Goal: Transaction & Acquisition: Purchase product/service

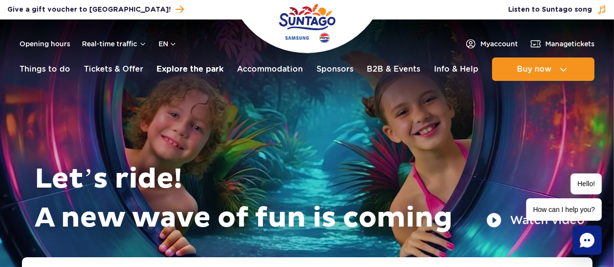
click at [192, 65] on link "Explore the park" at bounding box center [189, 69] width 67 height 23
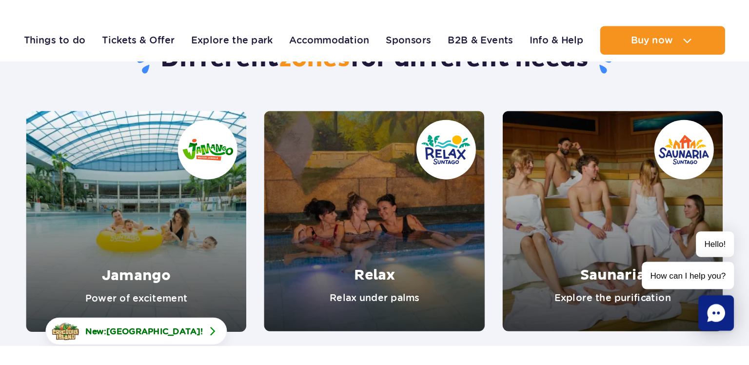
scroll to position [112, 0]
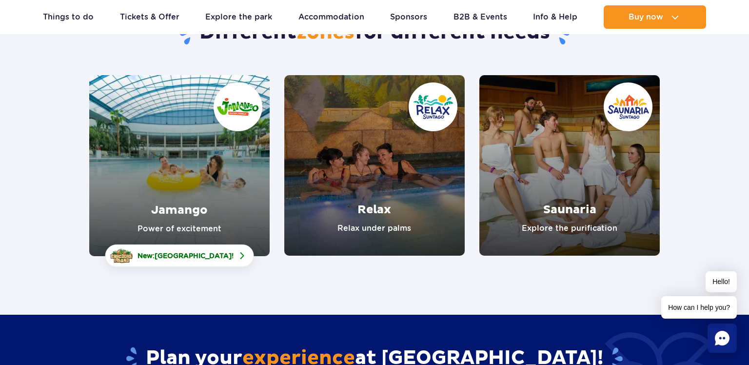
click at [209, 164] on link "Jamango" at bounding box center [179, 165] width 180 height 181
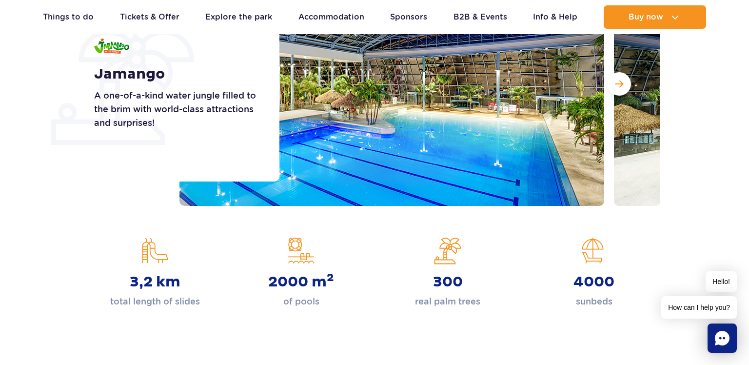
scroll to position [194, 0]
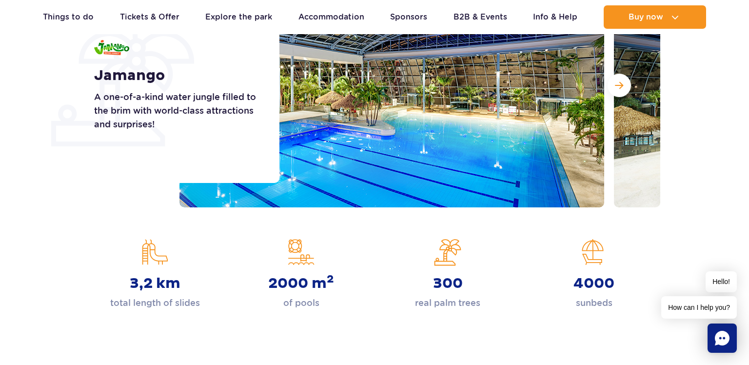
click at [47, 198] on section "Jamango A one-of-a-kind water jungle filled to the brim with world-class attrac…" at bounding box center [374, 85] width 749 height 244
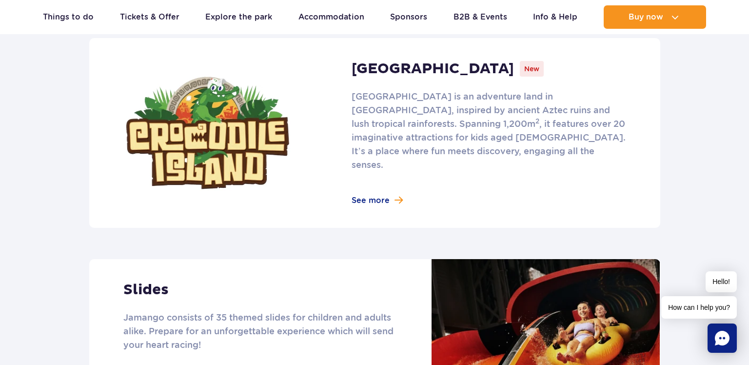
scroll to position [658, 0]
click at [388, 184] on link at bounding box center [374, 134] width 571 height 190
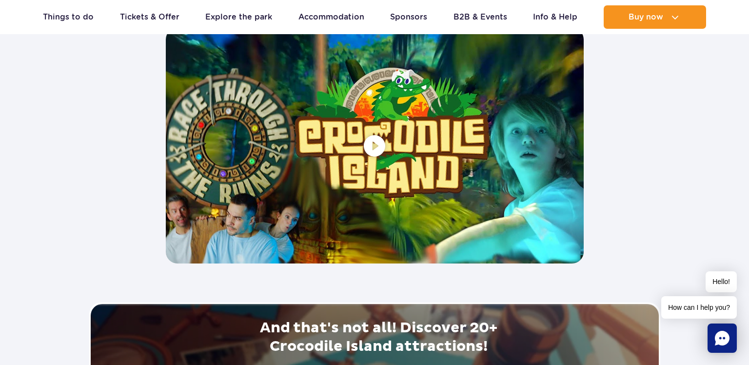
scroll to position [1890, 0]
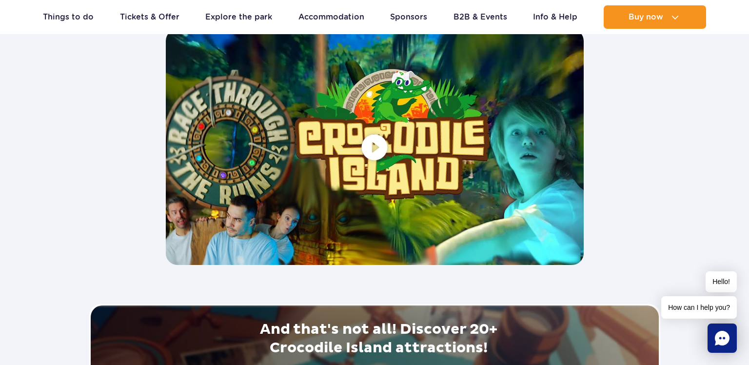
click at [378, 148] on span at bounding box center [375, 146] width 418 height 235
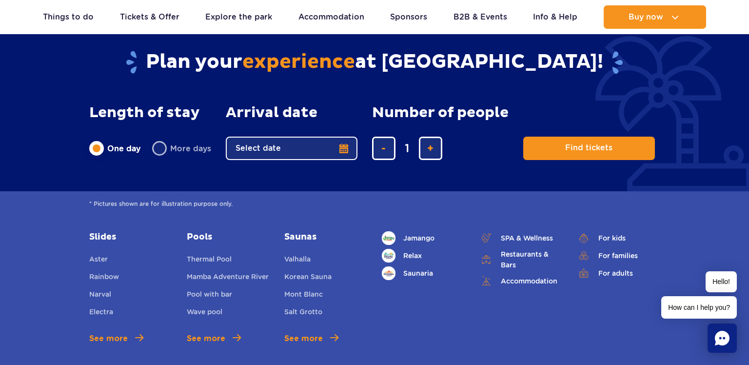
scroll to position [2363, 0]
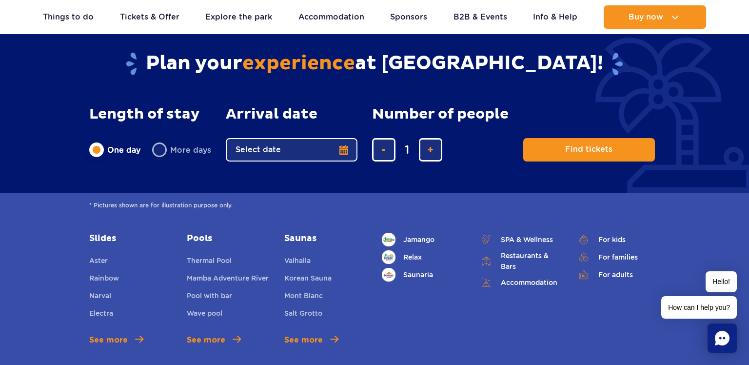
click at [348, 147] on button "Select date" at bounding box center [292, 149] width 132 height 23
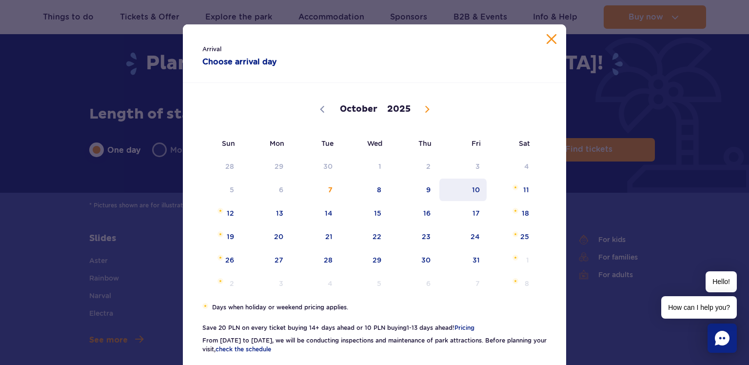
click at [470, 187] on span "10" at bounding box center [462, 189] width 49 height 22
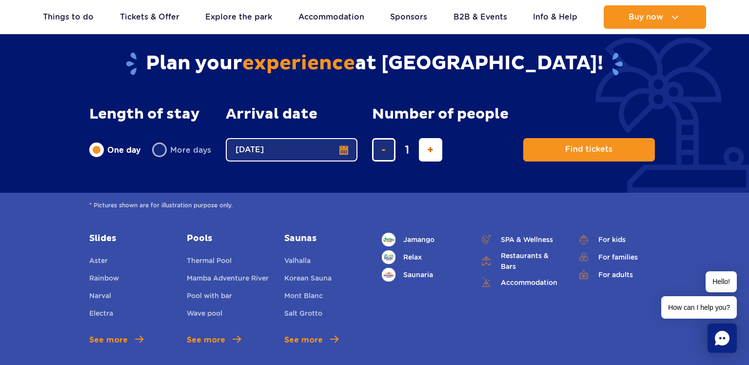
click at [429, 150] on span "add ticket" at bounding box center [430, 150] width 6 height 0
click at [428, 150] on span "add ticket" at bounding box center [430, 150] width 6 height 0
click at [431, 150] on span "add ticket" at bounding box center [430, 150] width 6 height 0
click at [386, 151] on button "remove ticket" at bounding box center [383, 149] width 23 height 23
type input "3"
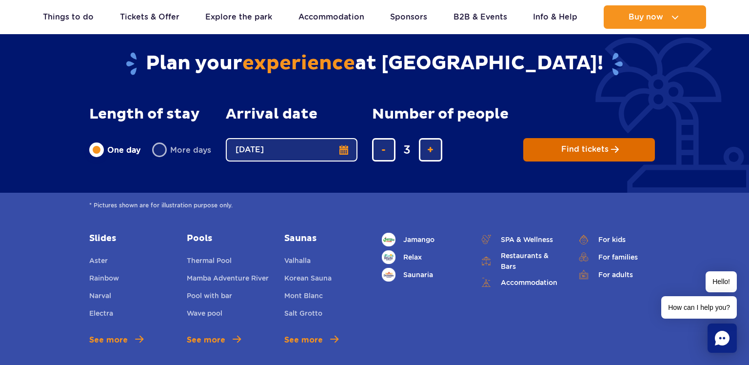
click at [602, 149] on span "Find tickets" at bounding box center [584, 149] width 47 height 9
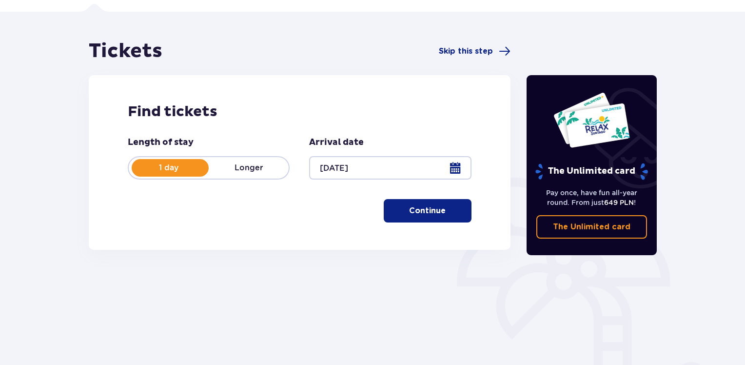
scroll to position [80, 0]
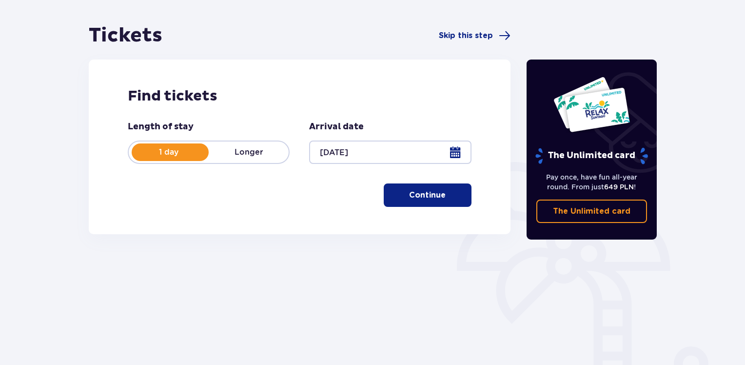
click at [451, 193] on span "button" at bounding box center [448, 195] width 12 height 12
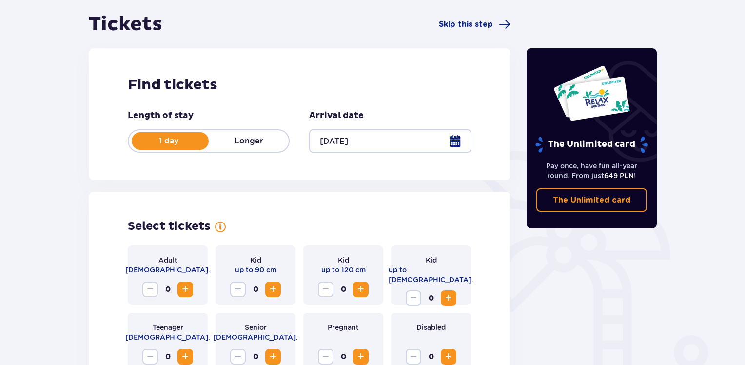
scroll to position [271, 0]
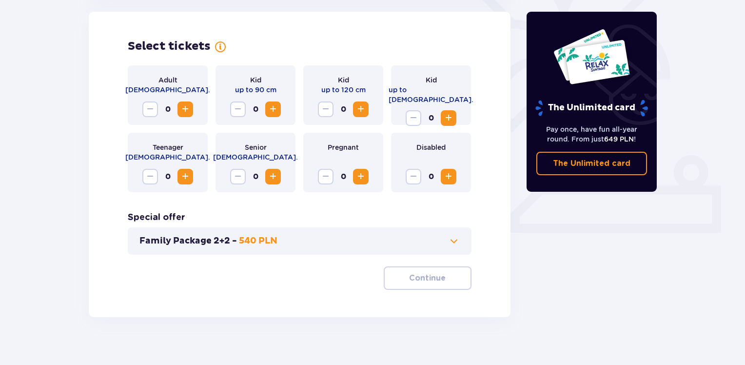
click at [361, 174] on span "Increase" at bounding box center [361, 177] width 12 height 12
click at [331, 174] on span "Decrease" at bounding box center [326, 177] width 12 height 12
click at [358, 107] on span "Increase" at bounding box center [361, 109] width 12 height 12
click at [361, 105] on span "Increase" at bounding box center [361, 109] width 12 height 12
click at [359, 106] on span "Increase" at bounding box center [361, 109] width 12 height 12
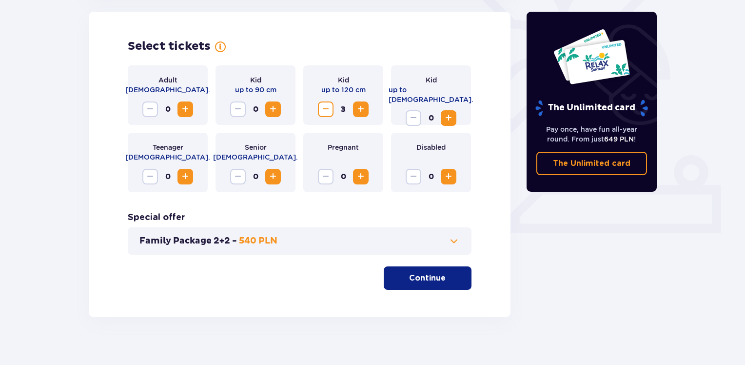
click at [431, 276] on p "Continue" at bounding box center [427, 277] width 37 height 11
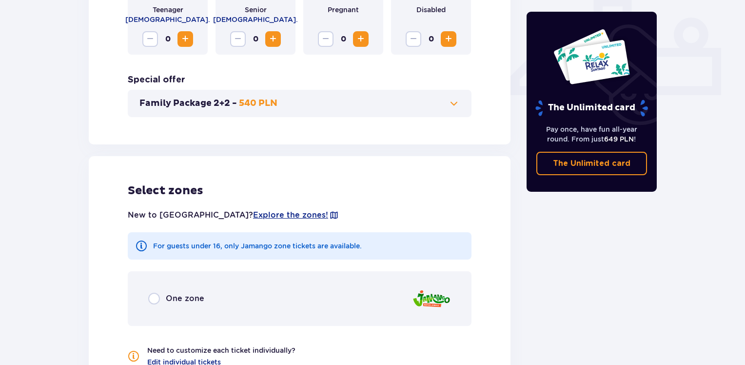
scroll to position [531, 0]
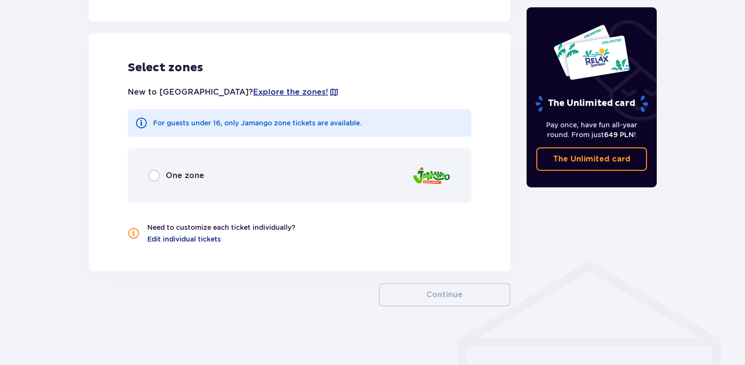
click at [187, 180] on span "One zone" at bounding box center [185, 175] width 39 height 11
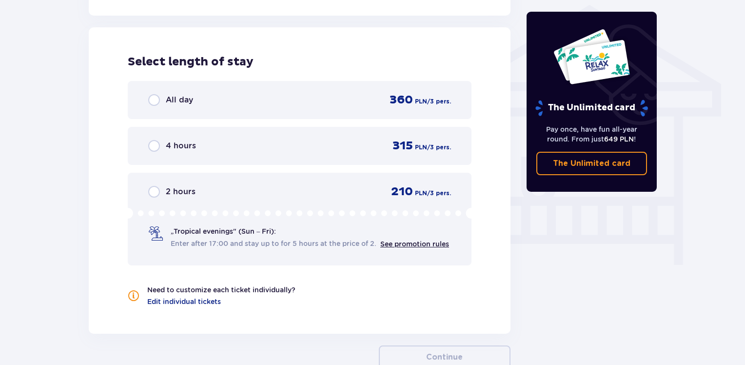
scroll to position [790, 0]
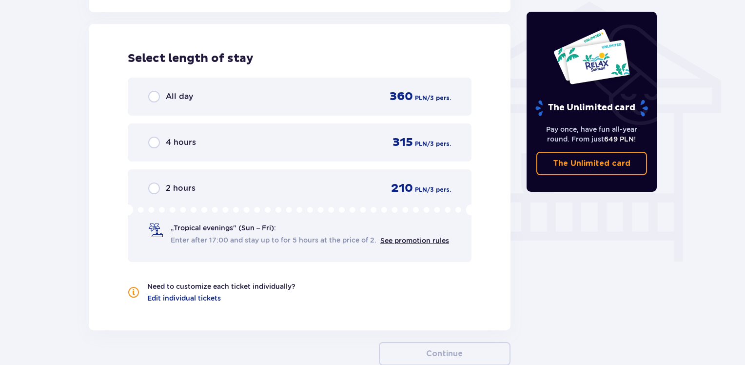
click at [331, 190] on div "2 hours 210 PLN / 3 pers." at bounding box center [299, 188] width 303 height 15
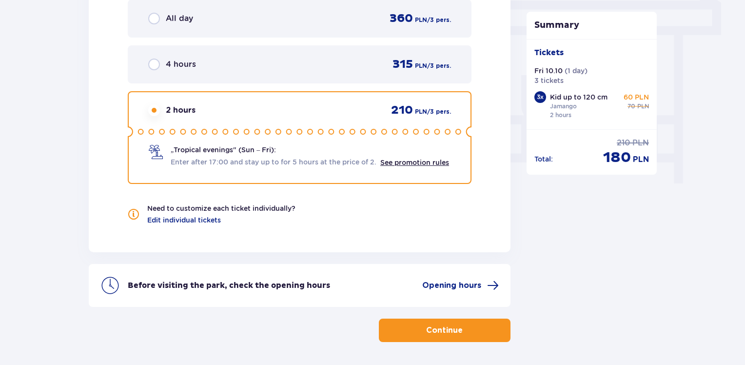
scroll to position [871, 0]
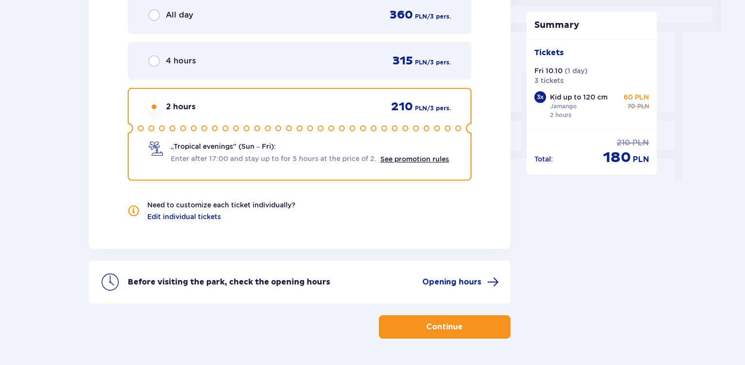
click at [477, 331] on button "Continue" at bounding box center [445, 326] width 132 height 23
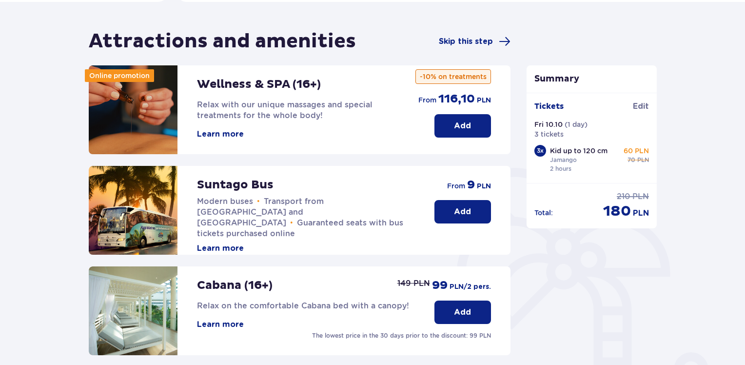
scroll to position [74, 0]
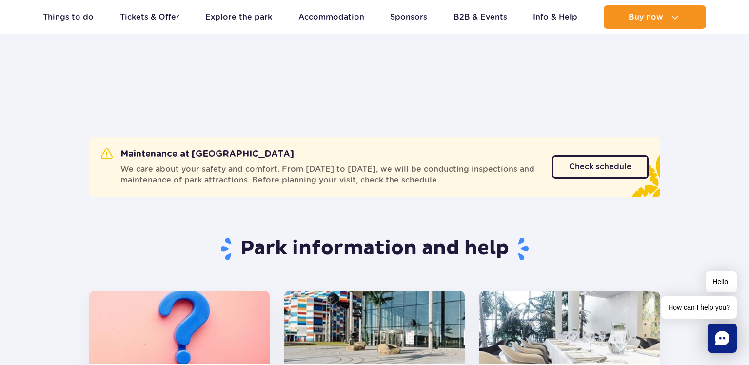
click at [429, 290] on link at bounding box center [374, 346] width 180 height 112
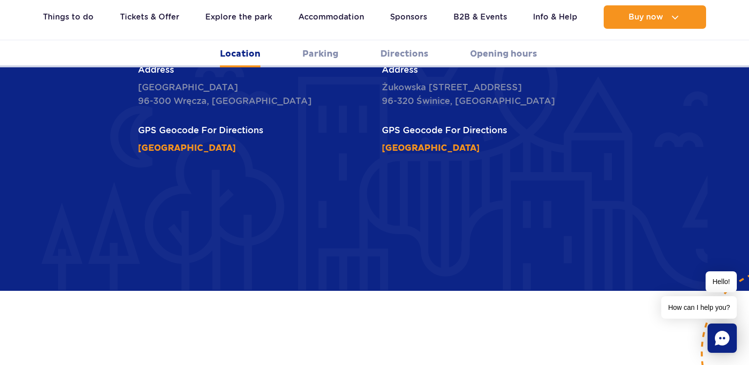
scroll to position [515, 0]
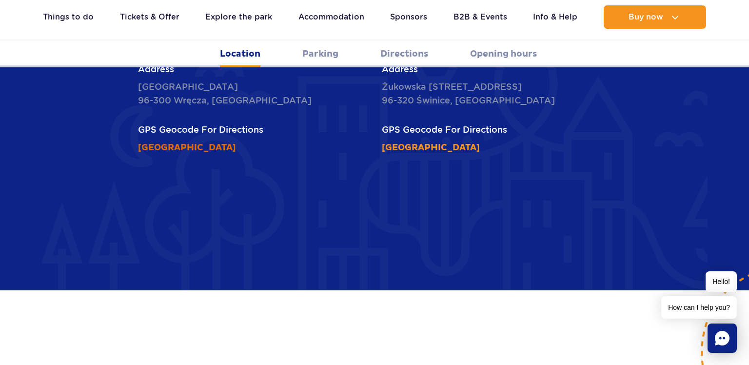
click at [236, 142] on link "[GEOGRAPHIC_DATA]" at bounding box center [187, 147] width 98 height 11
